Goal: Task Accomplishment & Management: Manage account settings

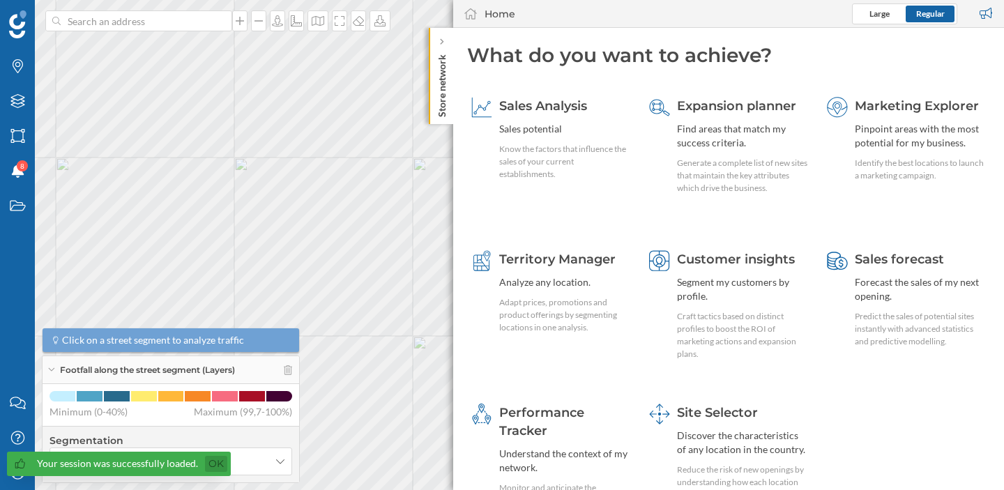
click at [218, 467] on link "Ok" at bounding box center [216, 464] width 22 height 16
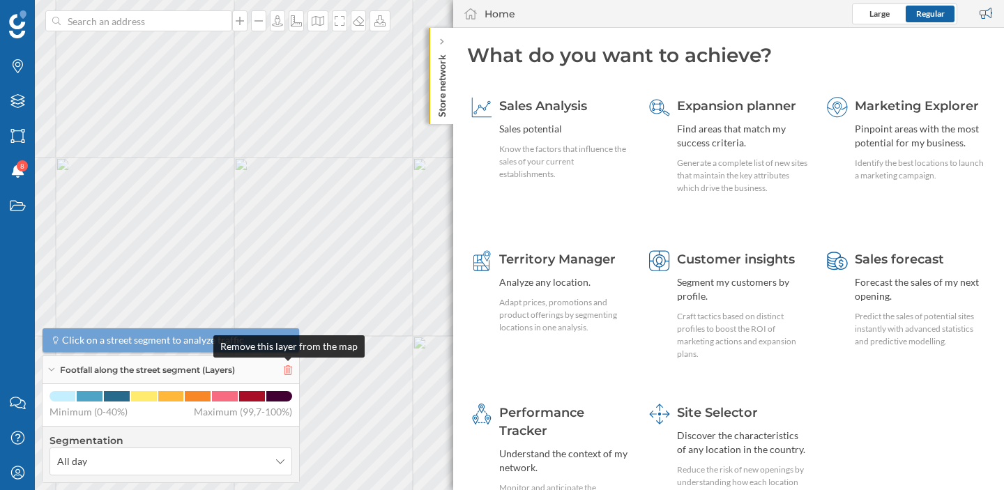
click at [287, 369] on icon at bounding box center [288, 371] width 8 height 10
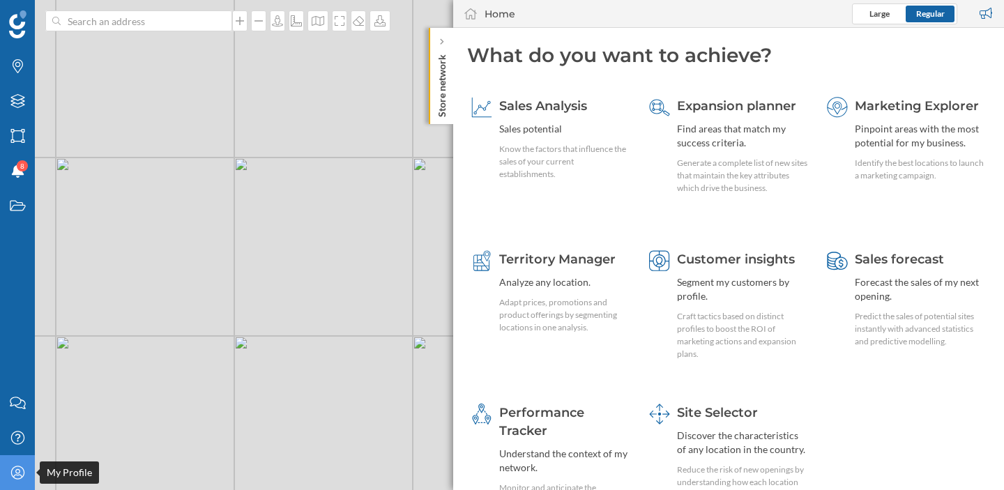
click at [21, 478] on icon at bounding box center [16, 472] width 13 height 13
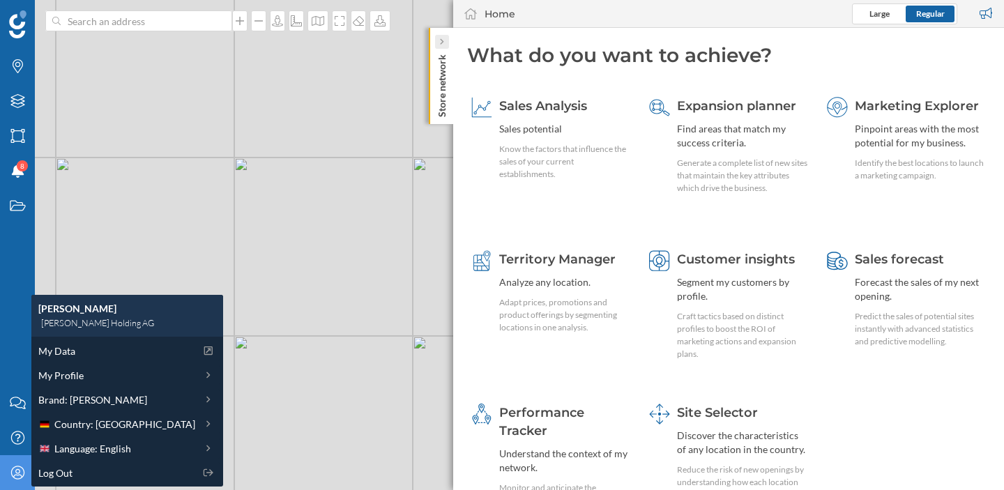
click at [441, 43] on icon at bounding box center [441, 42] width 3 height 6
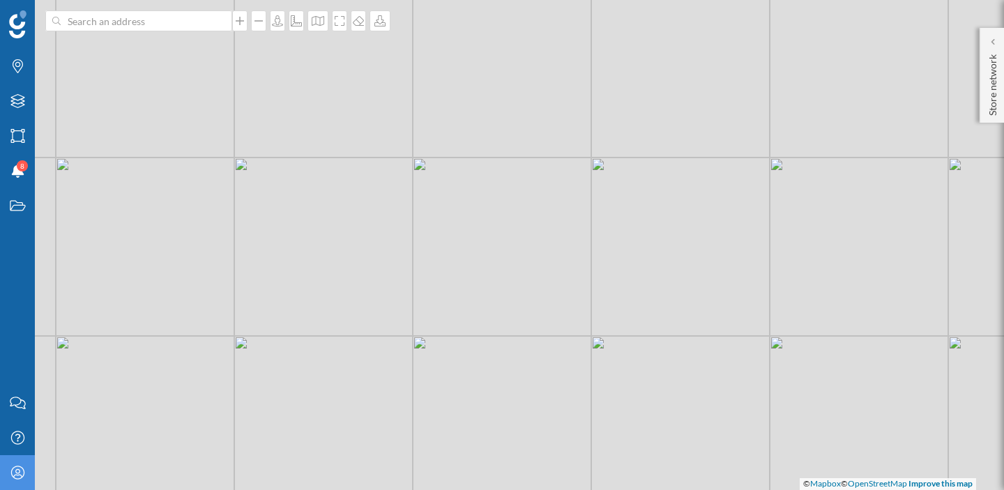
click at [14, 474] on icon "My Profile" at bounding box center [17, 473] width 17 height 14
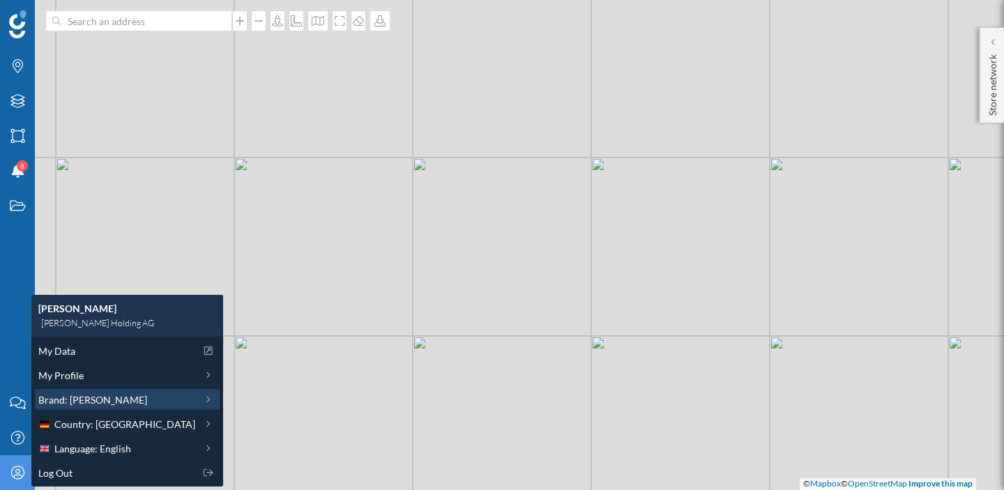
click at [81, 391] on div "Brand: Ditsch" at bounding box center [127, 399] width 185 height 21
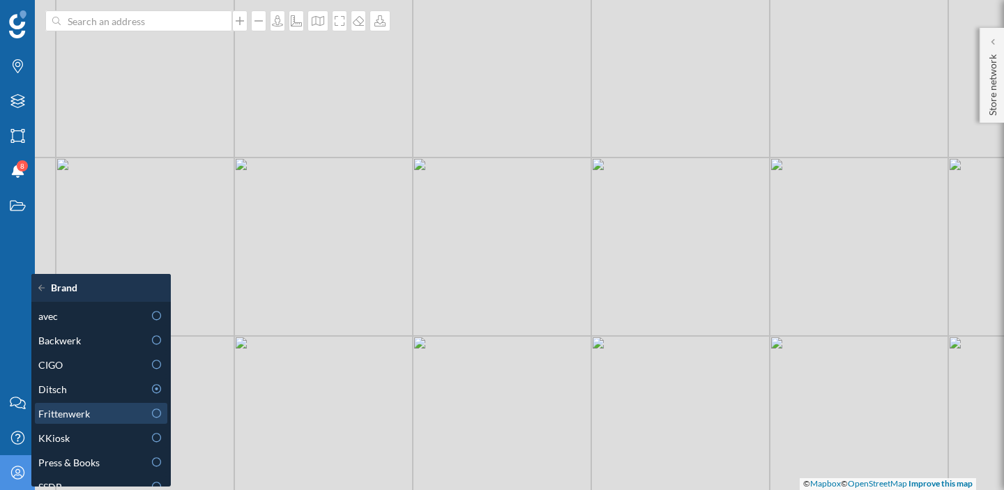
click at [104, 420] on div "Frittenwerk" at bounding box center [90, 414] width 105 height 15
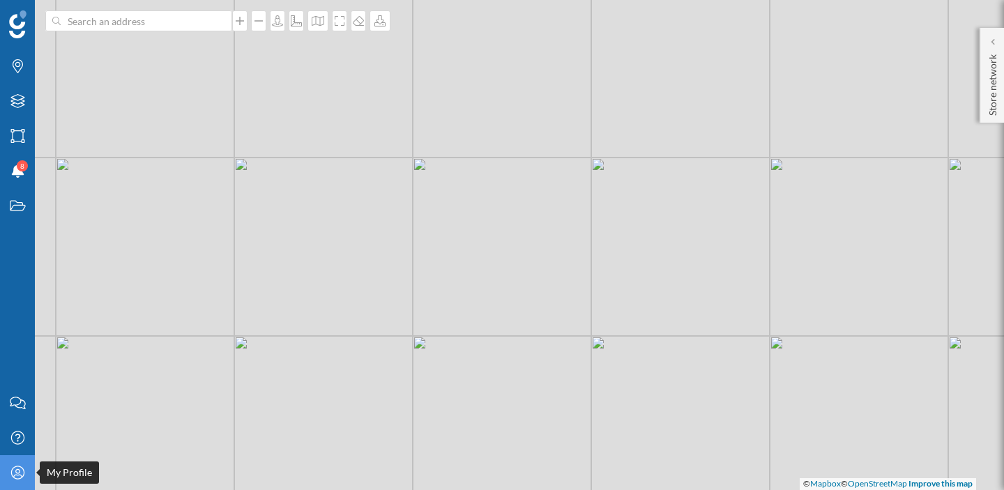
click at [23, 476] on icon at bounding box center [16, 472] width 13 height 13
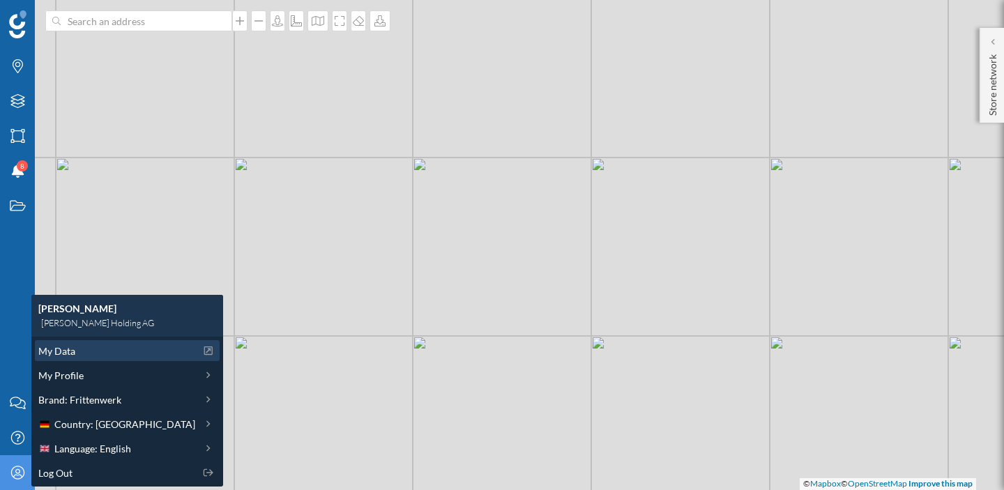
click at [77, 356] on div "My Data" at bounding box center [116, 351] width 157 height 15
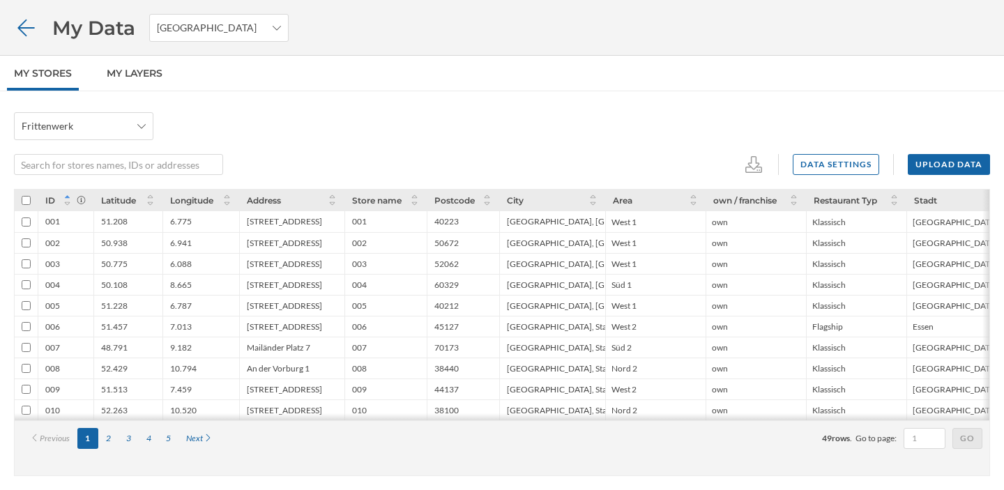
click at [29, 22] on icon at bounding box center [26, 28] width 24 height 20
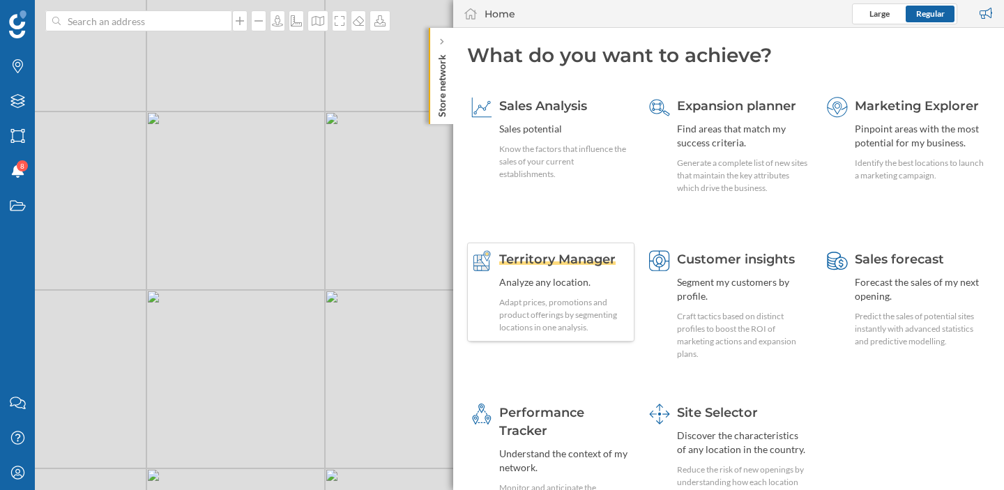
click at [571, 264] on span "Territory Manager" at bounding box center [557, 259] width 116 height 15
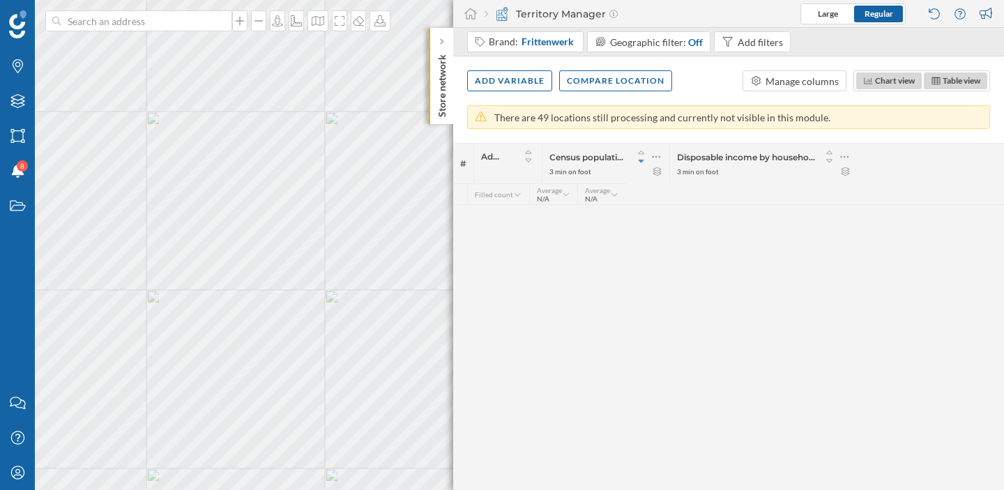
click at [606, 121] on p "There are 49 locations still processing and currently not visible in this modul…" at bounding box center [663, 118] width 336 height 14
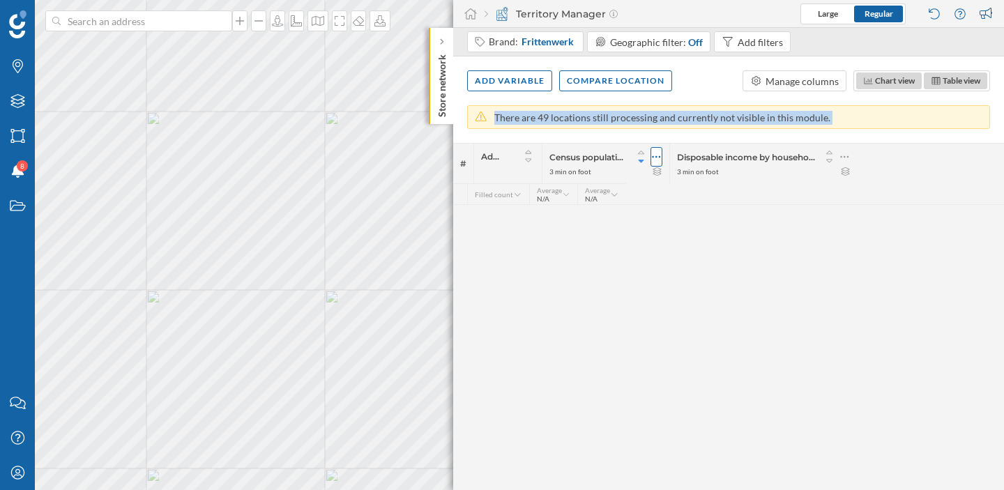
click at [657, 160] on icon at bounding box center [656, 157] width 9 height 14
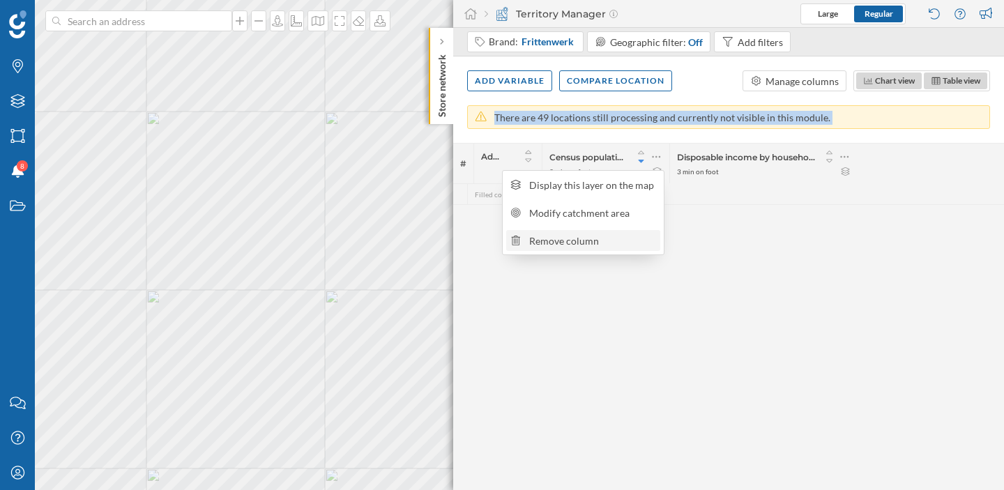
click at [620, 240] on div "Remove column" at bounding box center [592, 241] width 127 height 15
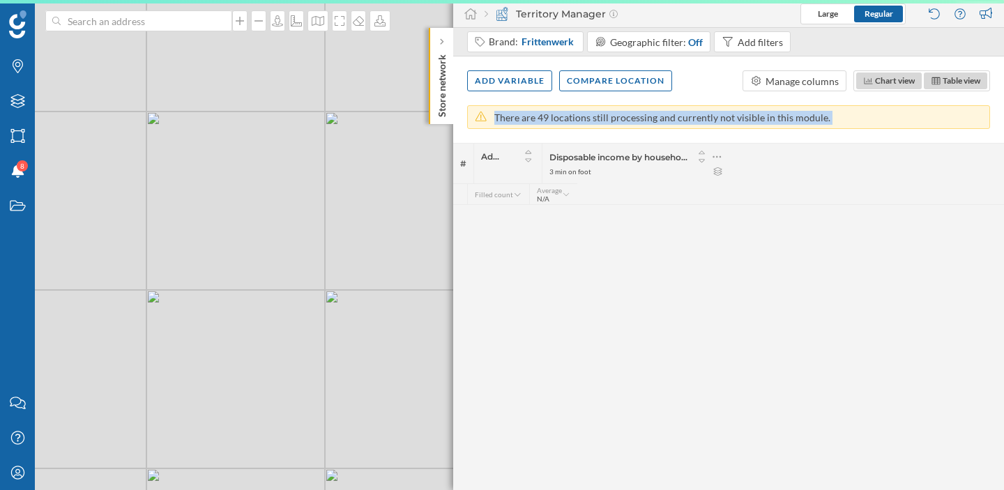
click at [857, 157] on div "# Address Disposable income by household 3 min on foot" at bounding box center [728, 163] width 551 height 40
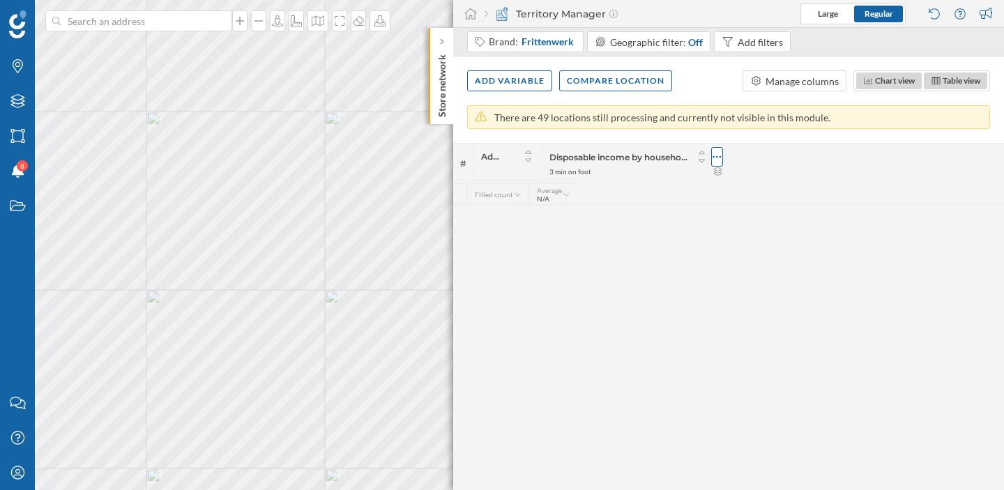
click at [717, 153] on icon at bounding box center [717, 157] width 9 height 14
click at [695, 236] on div "Remove column" at bounding box center [655, 241] width 127 height 15
